Goal: Information Seeking & Learning: Learn about a topic

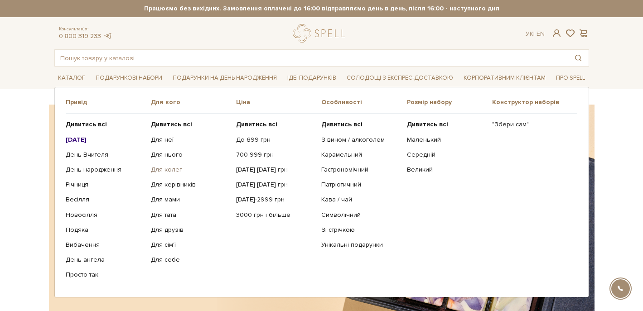
click at [173, 168] on link "Для колег" at bounding box center [190, 170] width 78 height 8
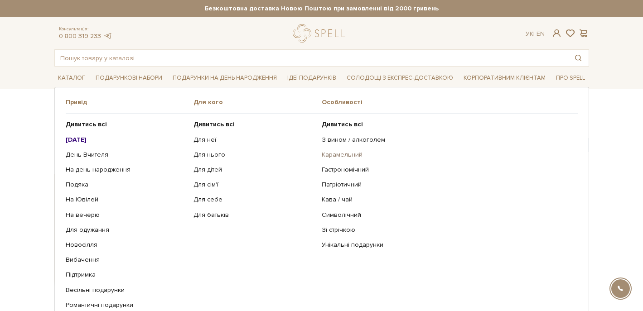
click at [342, 154] on link "Карамельний" at bounding box center [446, 155] width 249 height 8
click at [81, 183] on link "Подяка" at bounding box center [126, 185] width 121 height 8
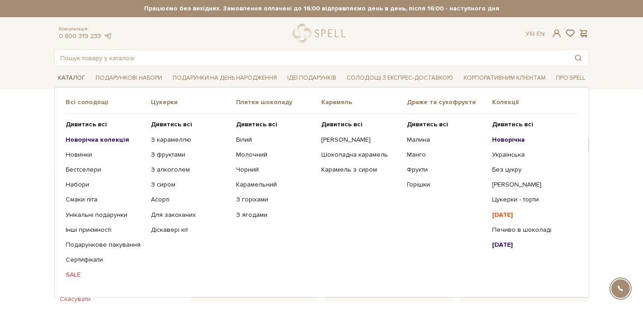
click at [70, 74] on link "Каталог" at bounding box center [71, 78] width 34 height 14
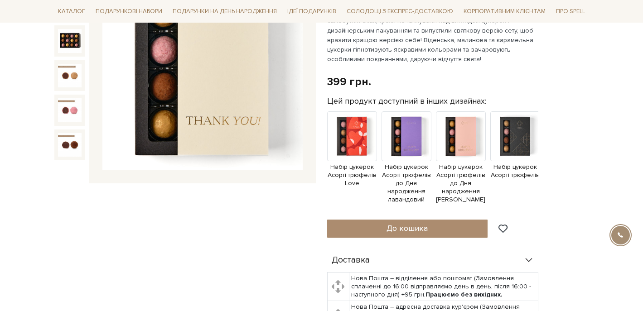
scroll to position [169, 0]
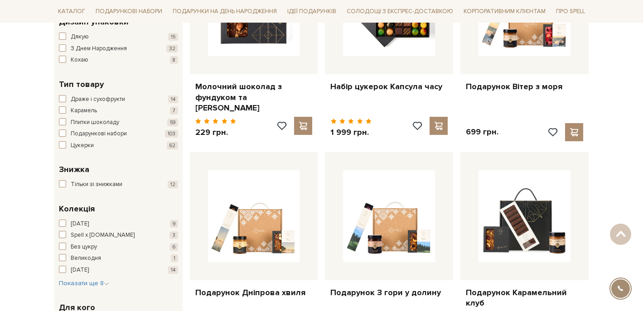
scroll to position [229, 0]
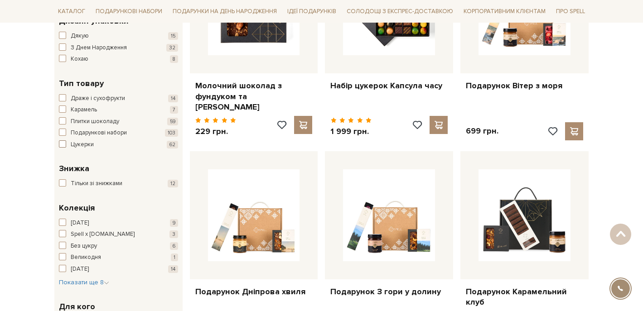
click at [62, 143] on span "button" at bounding box center [62, 143] width 7 height 7
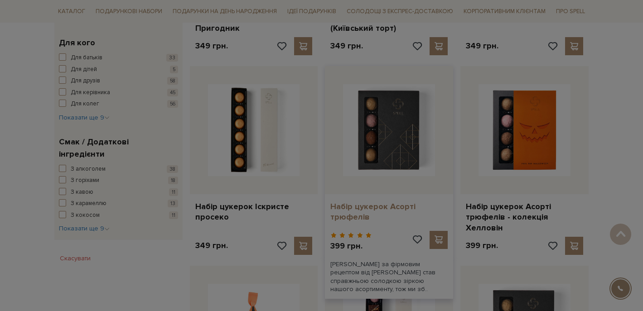
scroll to position [483, 0]
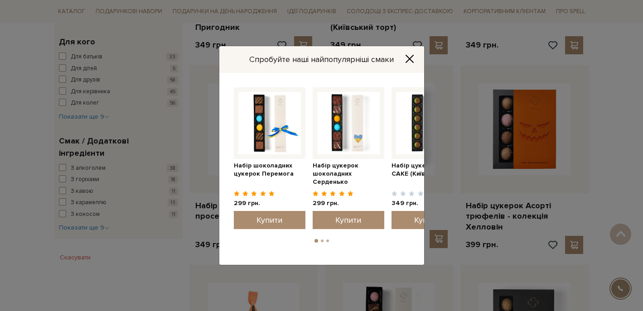
click at [406, 58] on icon "Close" at bounding box center [409, 58] width 9 height 9
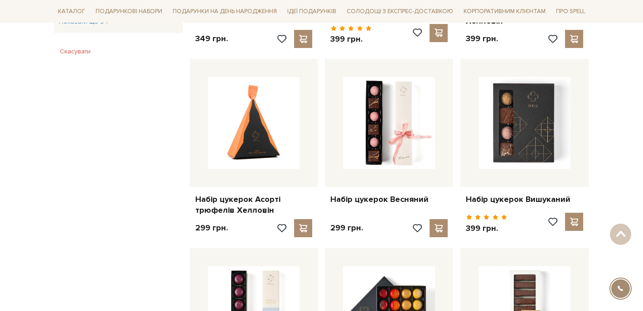
scroll to position [676, 0]
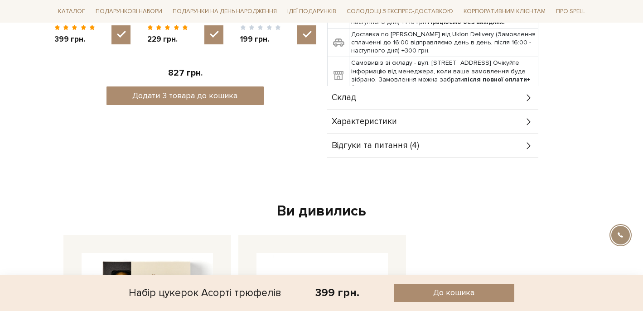
scroll to position [501, 0]
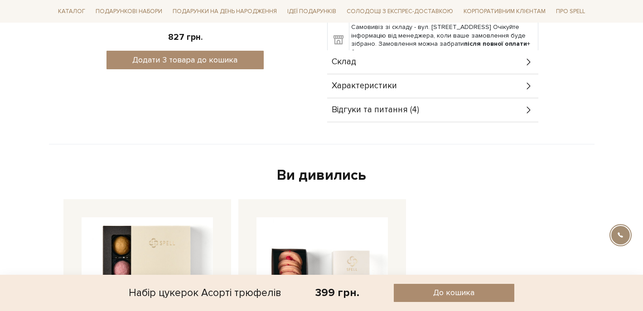
click at [527, 109] on icon at bounding box center [529, 110] width 10 height 10
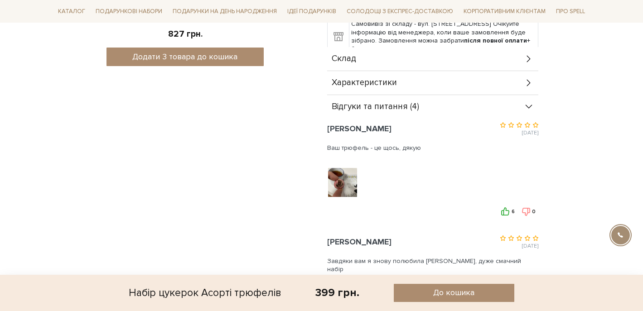
scroll to position [504, 0]
click at [525, 85] on icon at bounding box center [529, 82] width 10 height 10
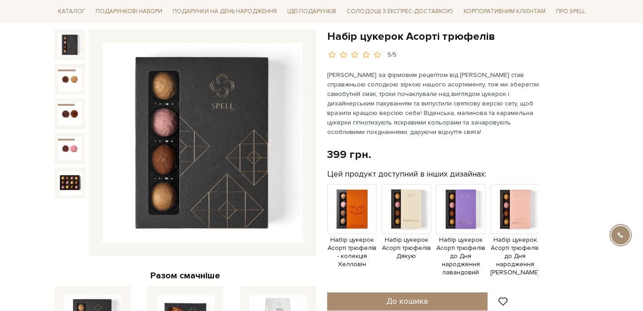
scroll to position [90, 0]
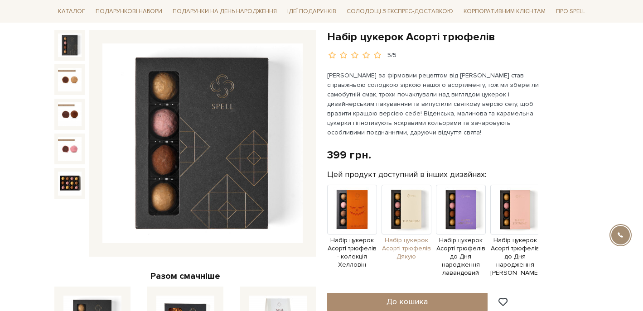
click at [416, 216] on img at bounding box center [407, 210] width 50 height 50
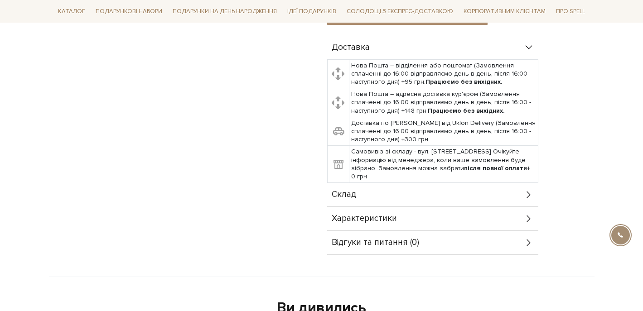
scroll to position [389, 0]
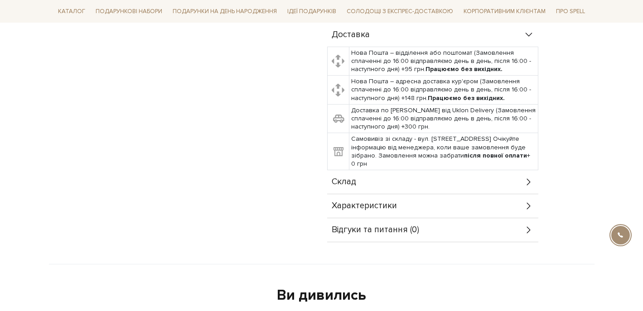
click at [524, 179] on icon at bounding box center [529, 182] width 10 height 10
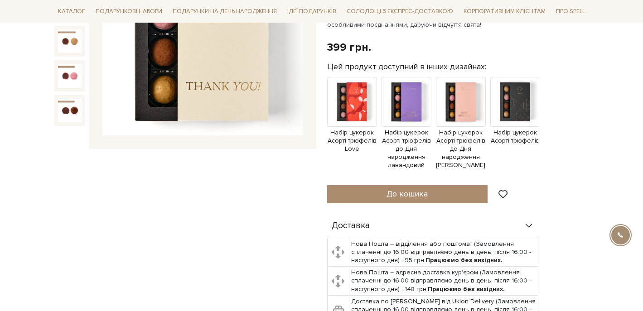
scroll to position [196, 0]
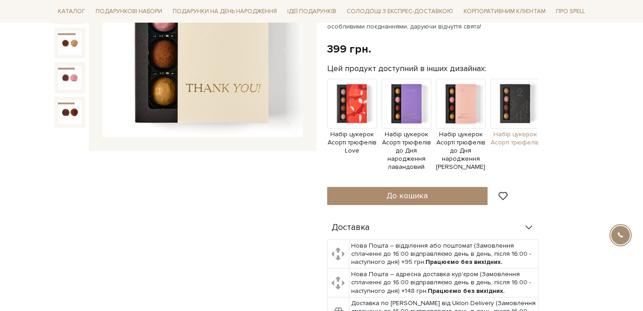
click at [518, 108] on img at bounding box center [515, 104] width 50 height 50
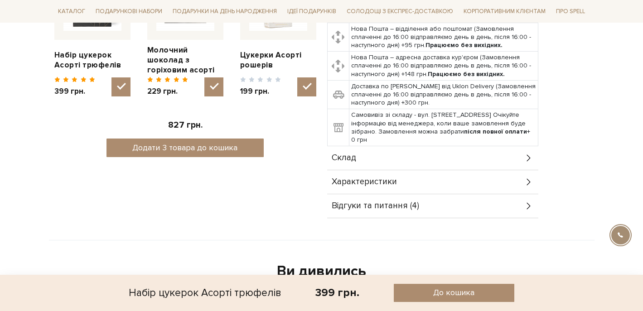
scroll to position [413, 0]
click at [522, 156] on div "Склад" at bounding box center [432, 158] width 211 height 24
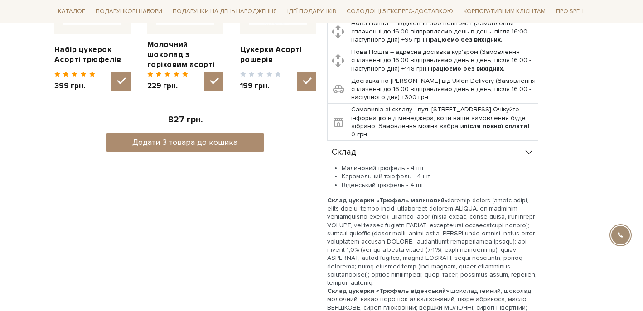
scroll to position [172, 0]
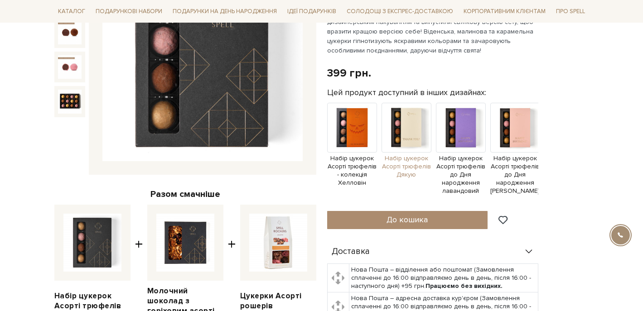
click at [416, 126] on img at bounding box center [407, 128] width 50 height 50
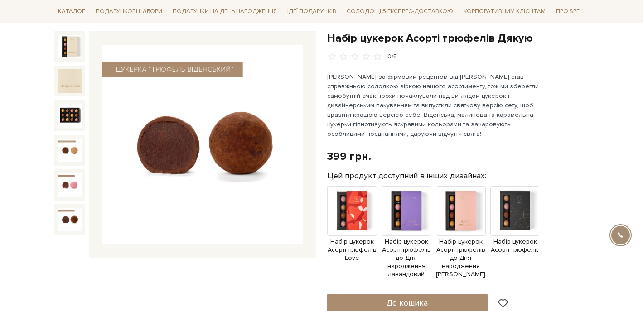
scroll to position [89, 0]
click at [343, 114] on p "[PERSON_NAME] за фірмовим рецептом від [PERSON_NAME] став справжньою солодкою з…" at bounding box center [433, 105] width 213 height 67
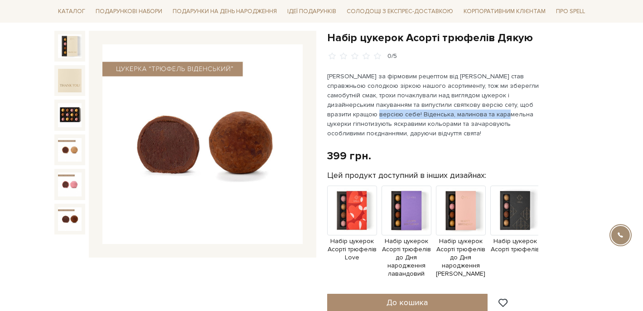
drag, startPoint x: 328, startPoint y: 115, endPoint x: 457, endPoint y: 115, distance: 129.6
click at [457, 115] on p "Трюфель за фірмовим рецептом від Spell став справжньою солодкою зіркою нашого а…" at bounding box center [433, 105] width 213 height 67
copy p "Віденська, малинова та карамельна цукерки"
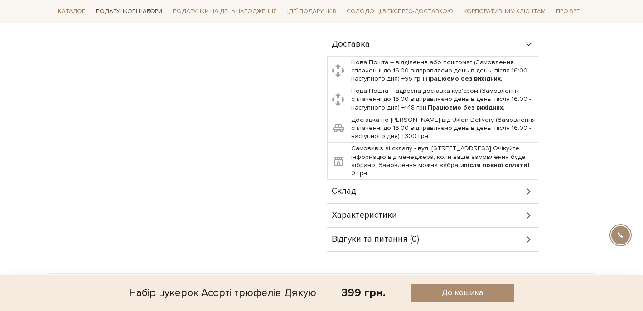
scroll to position [0, 0]
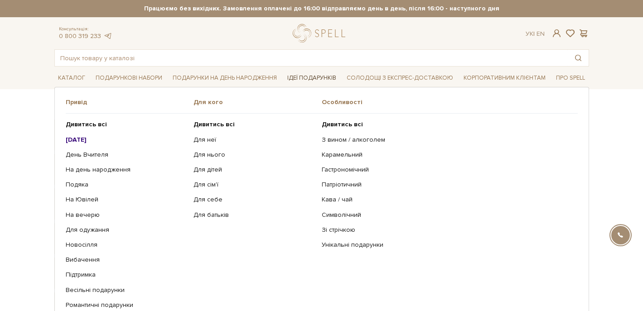
click at [304, 76] on link "Ідеї подарунків" at bounding box center [312, 78] width 56 height 14
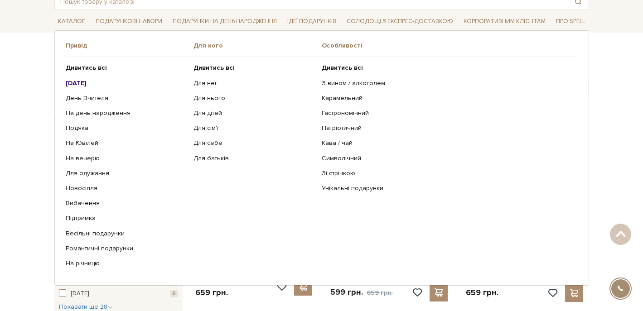
scroll to position [62, 0]
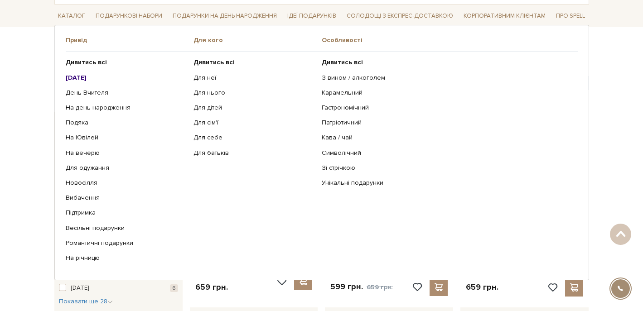
click at [84, 76] on b "[DATE]" at bounding box center [76, 78] width 21 height 8
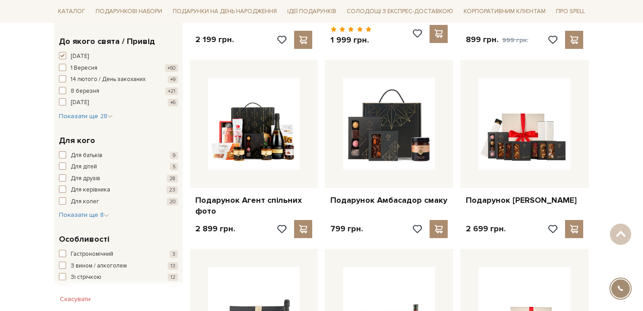
scroll to position [298, 0]
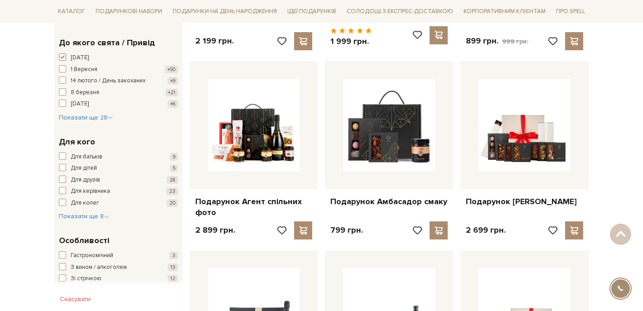
click at [63, 57] on span "button" at bounding box center [62, 56] width 7 height 7
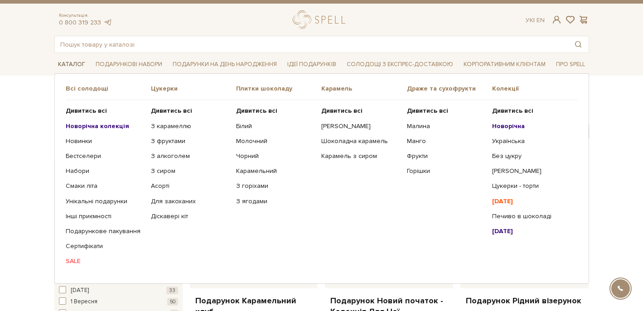
scroll to position [16, 0]
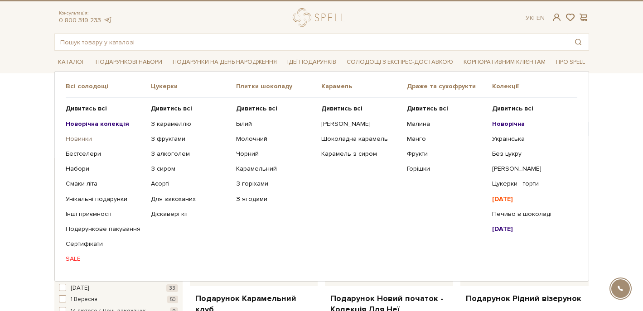
click at [82, 140] on link "Новинки" at bounding box center [105, 139] width 78 height 8
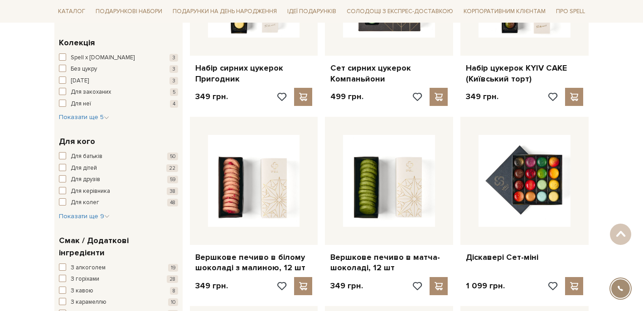
scroll to position [245, 0]
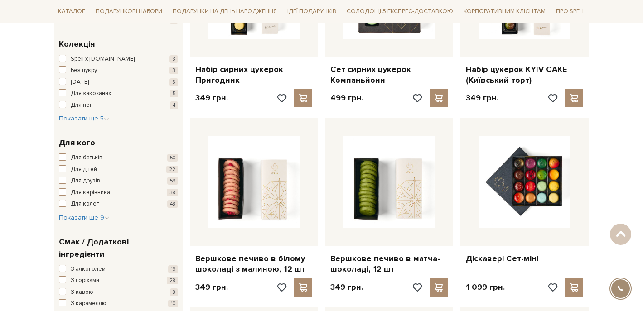
click at [63, 82] on span "button" at bounding box center [62, 81] width 7 height 7
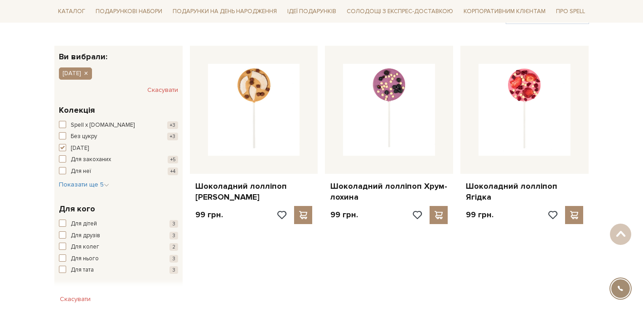
scroll to position [129, 0]
click at [62, 146] on span "button" at bounding box center [62, 146] width 7 height 7
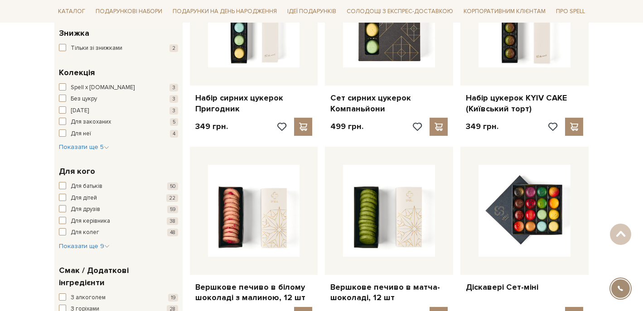
scroll to position [218, 0]
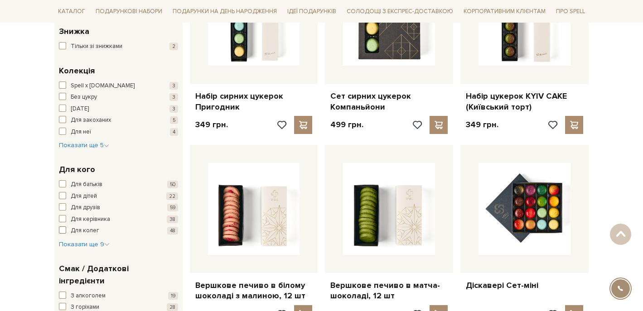
click at [63, 232] on span "button" at bounding box center [62, 230] width 7 height 7
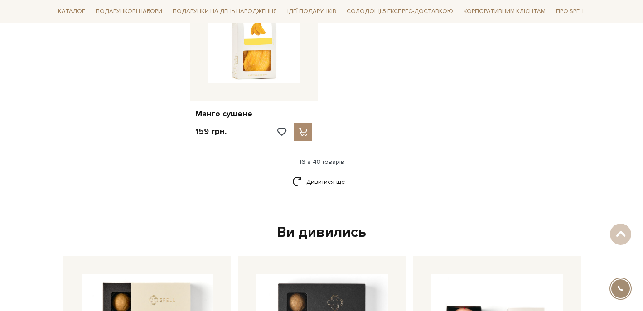
scroll to position [1171, 0]
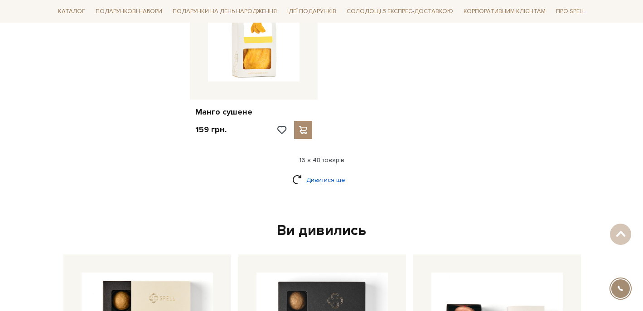
click at [315, 179] on link "Дивитися ще" at bounding box center [321, 180] width 59 height 16
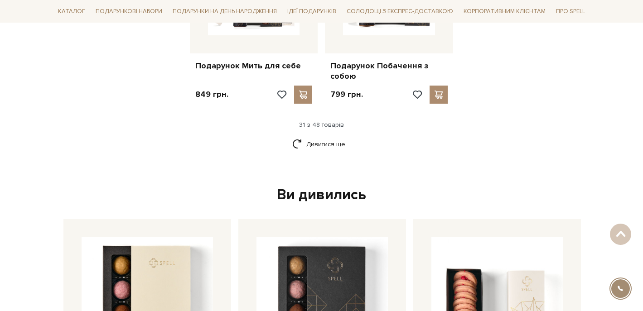
scroll to position [2164, 0]
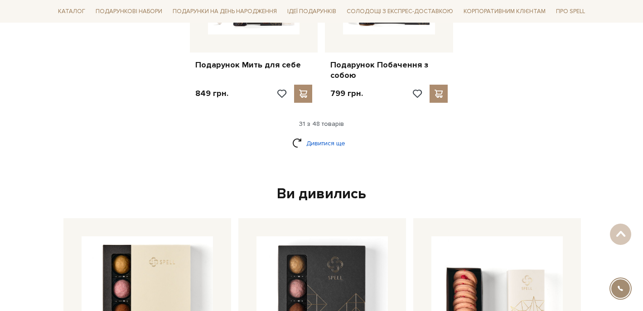
click at [321, 135] on link "Дивитися ще" at bounding box center [321, 143] width 59 height 16
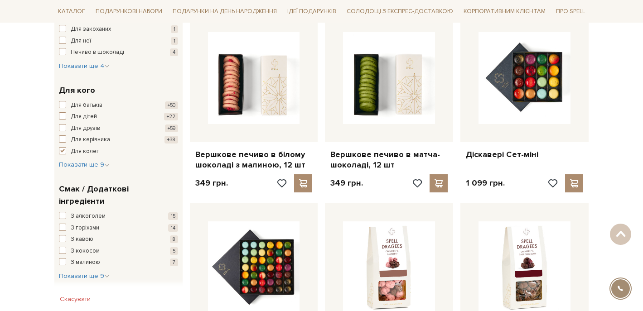
scroll to position [0, 0]
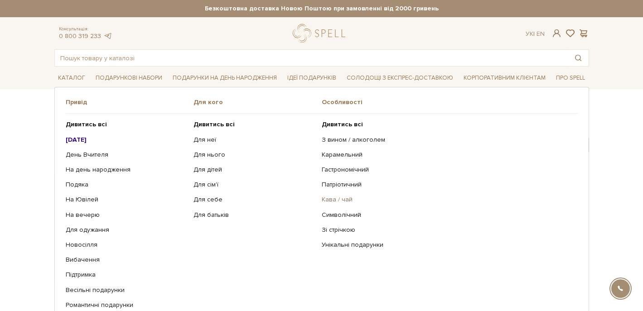
click at [341, 198] on link "Кава / чай" at bounding box center [446, 200] width 249 height 8
